Goal: Navigation & Orientation: Find specific page/section

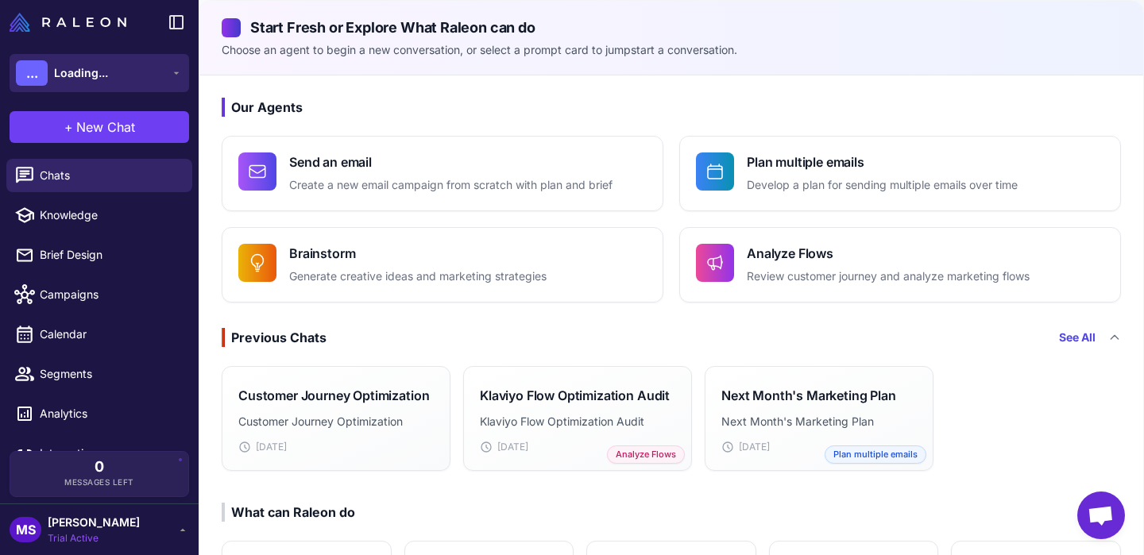
click at [139, 64] on button "... Loading..." at bounding box center [100, 73] width 180 height 38
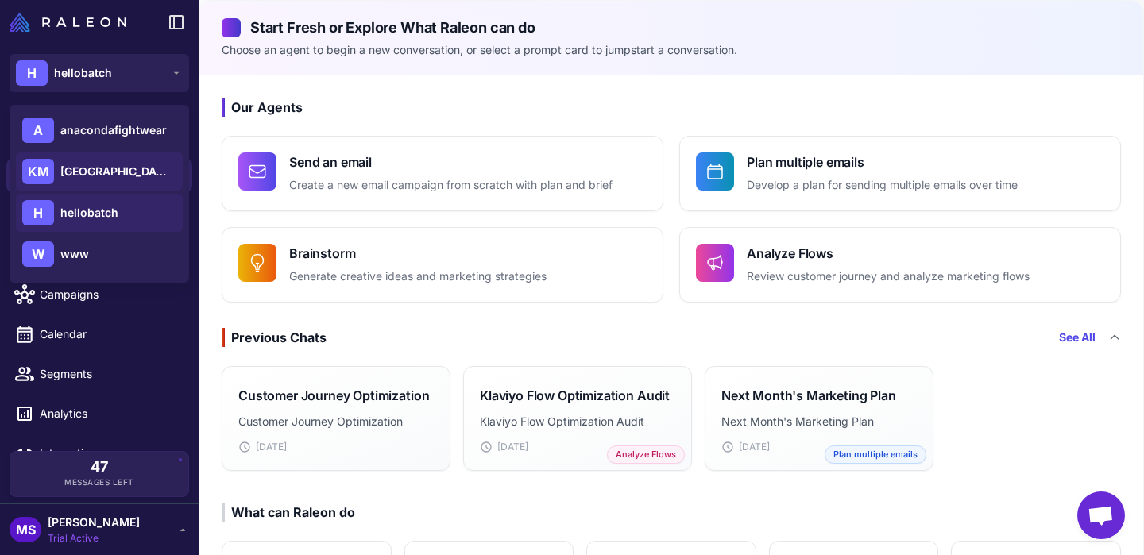
click at [117, 173] on span "[GEOGRAPHIC_DATA]" at bounding box center [115, 171] width 111 height 17
